Goal: Go to known website: Access a specific website the user already knows

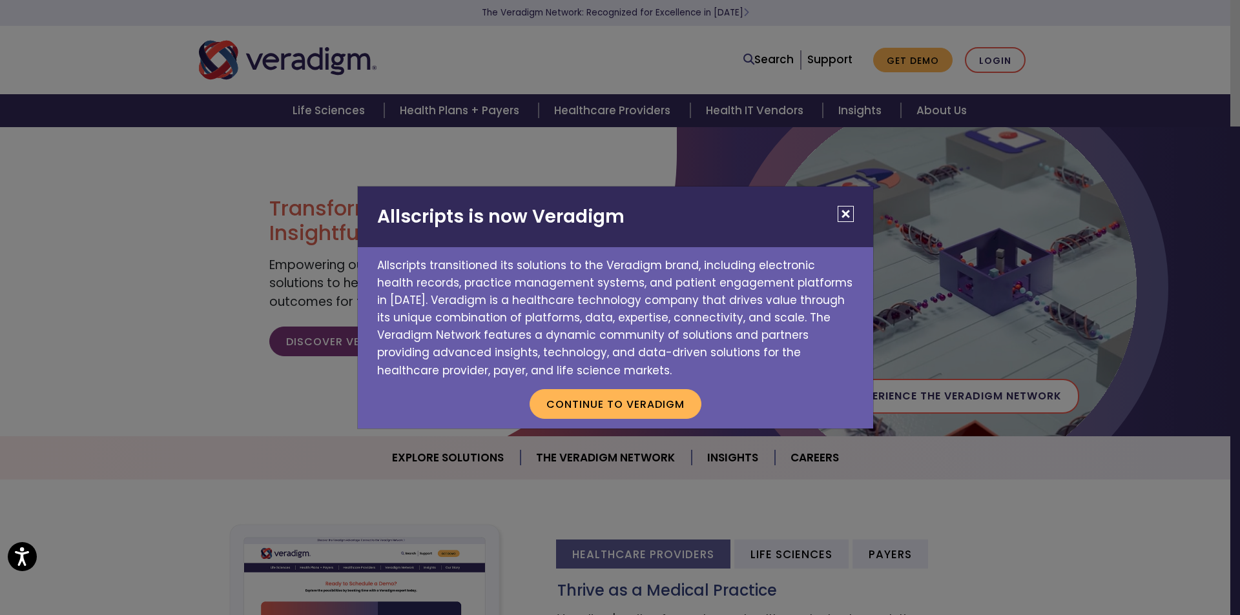
click at [842, 217] on button "Close" at bounding box center [845, 214] width 16 height 16
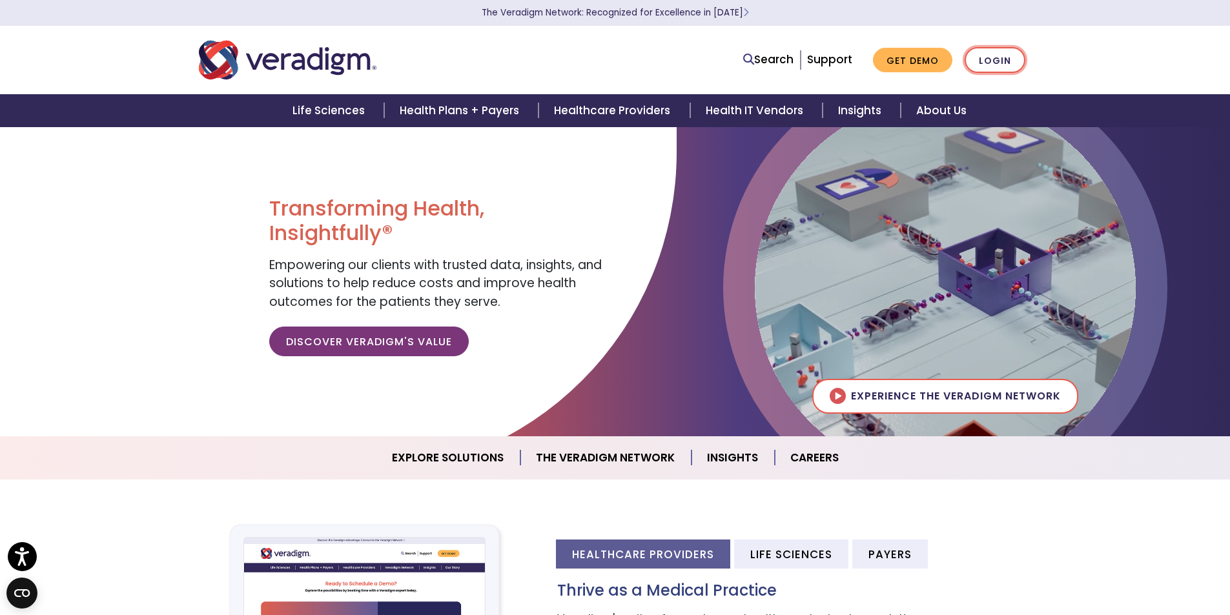
click at [995, 59] on link "Login" at bounding box center [995, 60] width 61 height 26
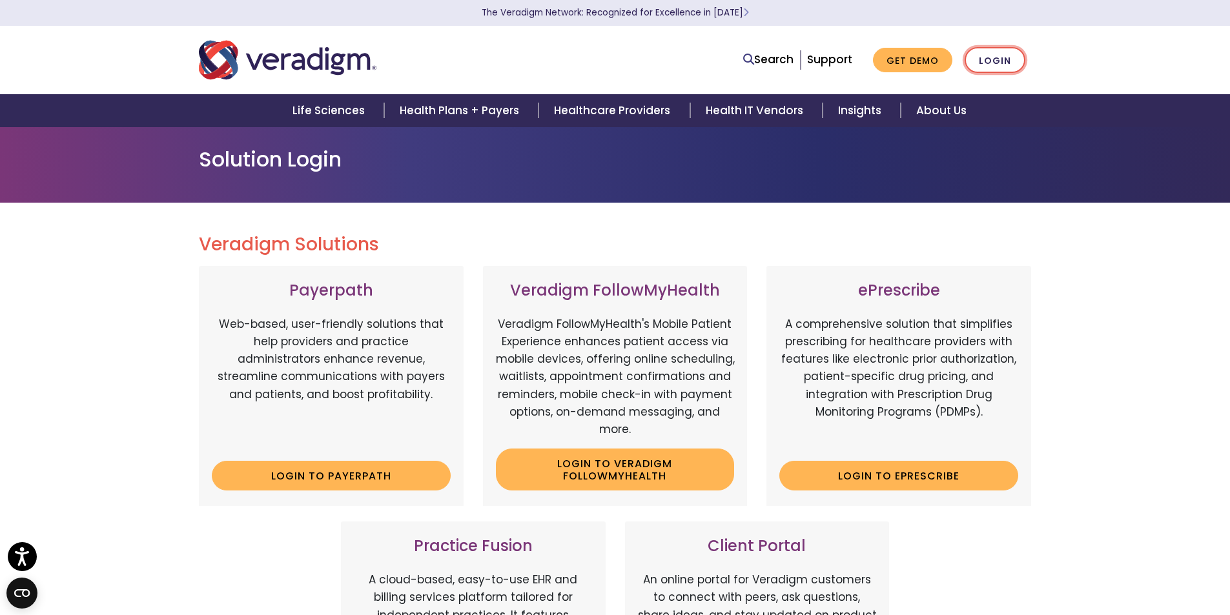
click at [998, 64] on link "Login" at bounding box center [995, 60] width 61 height 26
click at [887, 477] on link "Login to ePrescribe" at bounding box center [898, 476] width 239 height 30
